Goal: Information Seeking & Learning: Find contact information

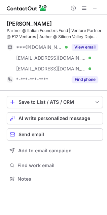
scroll to position [174, 107]
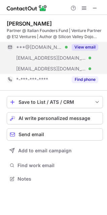
click at [78, 47] on button "View email" at bounding box center [85, 47] width 27 height 7
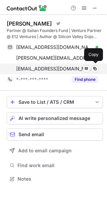
click at [50, 69] on span "[EMAIL_ADDRESS][DOMAIN_NAME]" at bounding box center [54, 69] width 77 height 6
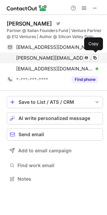
click at [49, 61] on span "[PERSON_NAME][EMAIL_ADDRESS][DOMAIN_NAME]" at bounding box center [54, 58] width 77 height 6
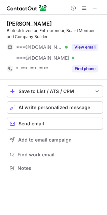
scroll to position [163, 107]
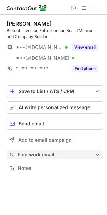
click at [25, 155] on span "Find work email" at bounding box center [55, 154] width 77 height 6
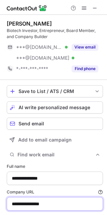
drag, startPoint x: 60, startPoint y: 203, endPoint x: -3, endPoint y: 205, distance: 62.3
click at [0, 205] on html "**********" at bounding box center [53, 107] width 107 height 215
paste input
type input "**********"
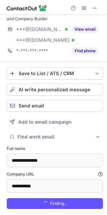
scroll to position [34, 0]
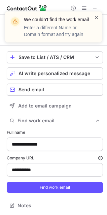
click at [97, 17] on span at bounding box center [96, 17] width 5 height 7
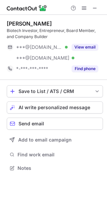
scroll to position [163, 107]
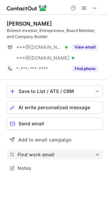
click at [41, 154] on span "Find work email" at bounding box center [55, 154] width 77 height 6
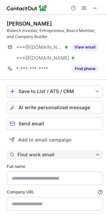
type input "**********"
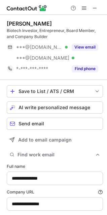
scroll to position [34, 0]
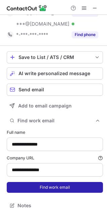
click at [50, 187] on button "Find work email" at bounding box center [55, 187] width 96 height 11
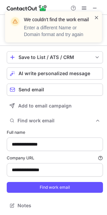
click at [96, 15] on span at bounding box center [96, 17] width 5 height 7
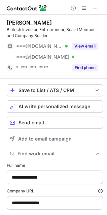
scroll to position [0, 0]
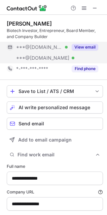
click at [81, 45] on button "View email" at bounding box center [85, 47] width 27 height 7
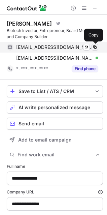
click at [96, 47] on span at bounding box center [94, 46] width 5 height 5
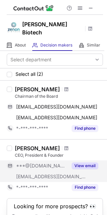
click at [79, 162] on button "View email" at bounding box center [85, 165] width 27 height 7
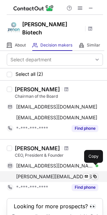
click at [94, 174] on span at bounding box center [94, 176] width 5 height 5
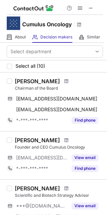
click at [34, 82] on div "[PERSON_NAME]" at bounding box center [37, 81] width 45 height 7
click at [64, 81] on span at bounding box center [66, 80] width 4 height 5
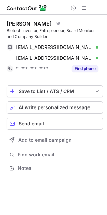
scroll to position [163, 107]
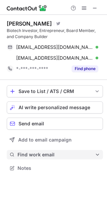
click at [31, 152] on span "Find work email" at bounding box center [55, 154] width 77 height 6
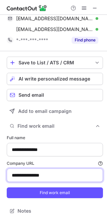
scroll to position [34, 0]
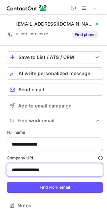
drag, startPoint x: 61, startPoint y: 202, endPoint x: -3, endPoint y: 211, distance: 64.5
click at [0, 211] on html "**********" at bounding box center [53, 107] width 107 height 215
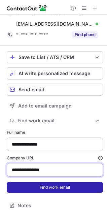
paste input "***"
type input "**********"
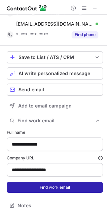
click at [55, 183] on button "Find work email" at bounding box center [55, 187] width 96 height 11
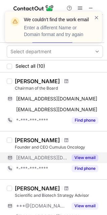
click at [79, 159] on button "View email" at bounding box center [85, 157] width 27 height 7
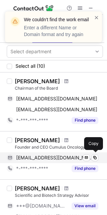
click at [25, 160] on div "[EMAIL_ADDRESS][DOMAIN_NAME] Verified Send email Copy" at bounding box center [52, 157] width 91 height 11
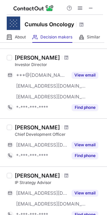
scroll to position [275, 0]
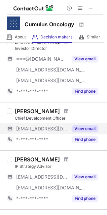
click at [78, 126] on button "View email" at bounding box center [85, 128] width 27 height 7
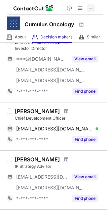
click at [91, 6] on span at bounding box center [90, 7] width 5 height 5
